Goal: Check status

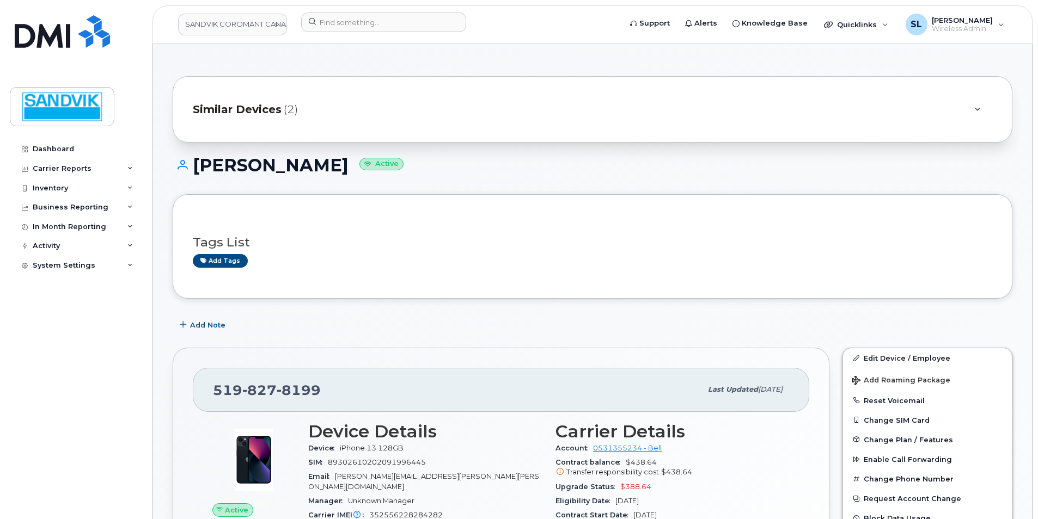
scroll to position [163, 0]
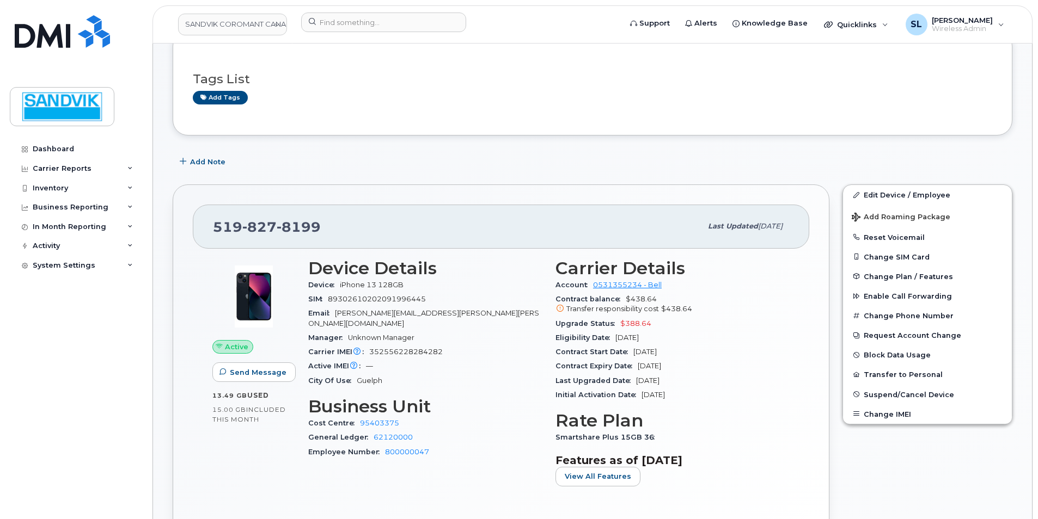
click at [699, 498] on div "Carrier Details Account 0531355234 - Bell Contract balance $438.64 Transfer res…" at bounding box center [672, 377] width 247 height 250
click at [206, 420] on div "Active Send Message 13.49 GB  used 15.00 GB  included this month" at bounding box center [254, 377] width 96 height 250
click at [211, 420] on div "Active Send Message 13.49 GB  used 15.00 GB  included this month" at bounding box center [254, 377] width 96 height 250
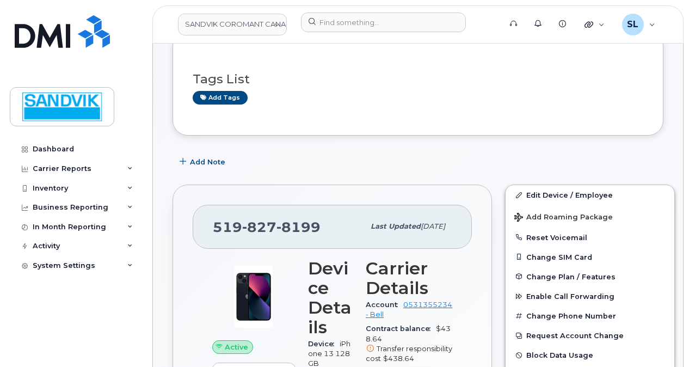
click at [359, 98] on div "Add tags" at bounding box center [414, 98] width 442 height 14
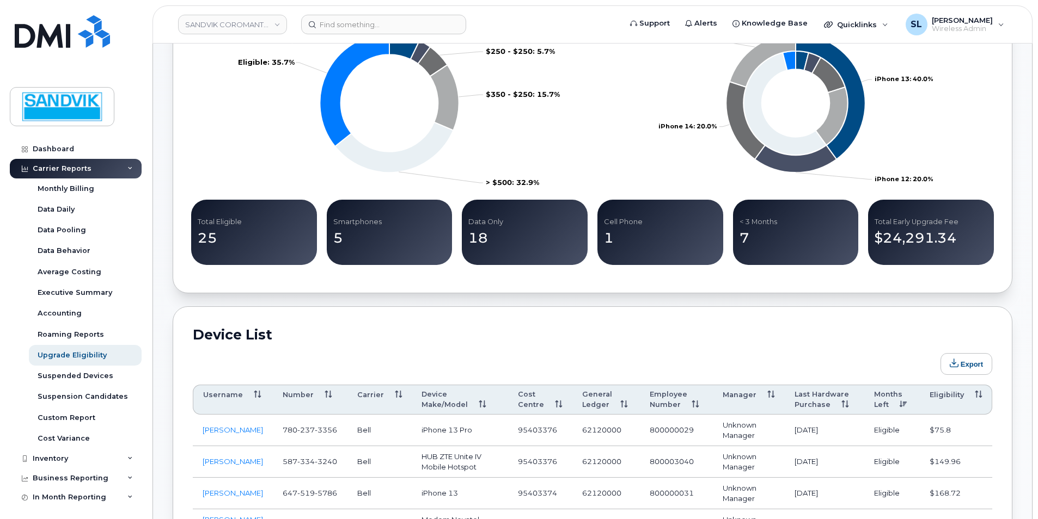
scroll to position [272, 0]
